Goal: Information Seeking & Learning: Check status

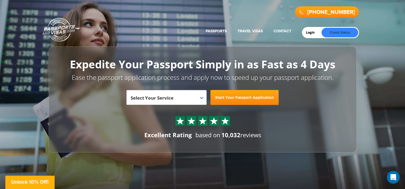
click at [340, 31] on link "Check Status" at bounding box center [339, 33] width 37 height 10
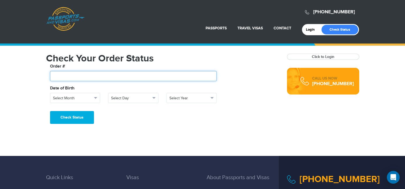
click at [130, 76] on input "text" at bounding box center [133, 76] width 167 height 10
type input "*******"
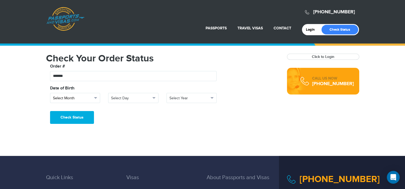
click at [95, 97] on button "Select Month" at bounding box center [75, 98] width 50 height 10
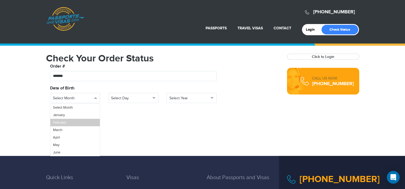
click at [80, 123] on link "February" at bounding box center [75, 122] width 50 height 7
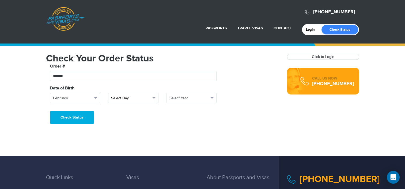
click at [152, 97] on button "Select Day" at bounding box center [133, 98] width 50 height 10
click at [135, 134] on link "12" at bounding box center [133, 135] width 50 height 7
click at [211, 98] on span "button" at bounding box center [211, 98] width 3 height 2
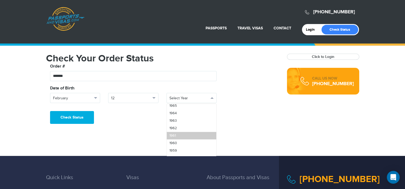
click at [174, 136] on span "1961" at bounding box center [172, 136] width 6 height 4
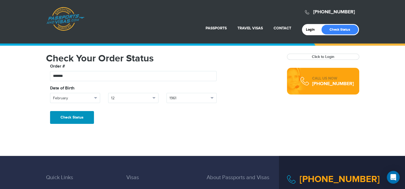
click at [90, 117] on button "Check Status" at bounding box center [72, 117] width 44 height 13
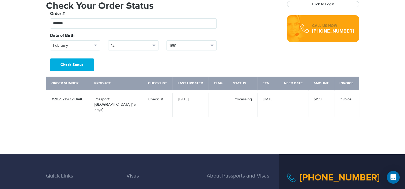
scroll to position [43, 0]
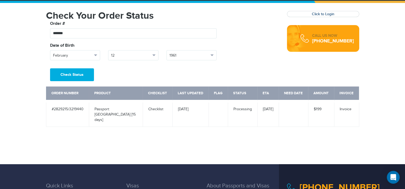
click at [323, 12] on link "Click to Login" at bounding box center [323, 14] width 22 height 5
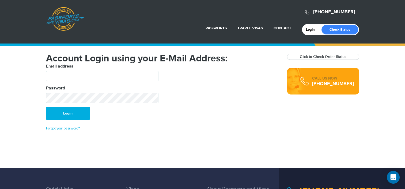
drag, startPoint x: 102, startPoint y: 68, endPoint x: 98, endPoint y: 73, distance: 5.5
click at [100, 72] on div "Email address" at bounding box center [102, 72] width 112 height 18
click at [97, 75] on input "text" at bounding box center [102, 76] width 112 height 10
type input "**"
click at [46, 107] on button "Login" at bounding box center [68, 113] width 44 height 13
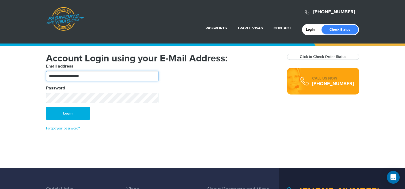
type input "**********"
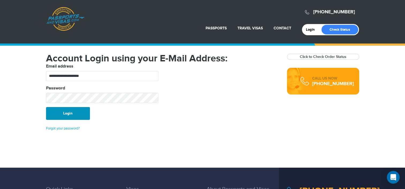
click at [66, 117] on button "Login" at bounding box center [68, 113] width 44 height 13
click at [72, 111] on button "Login" at bounding box center [68, 113] width 44 height 13
